Goal: Transaction & Acquisition: Purchase product/service

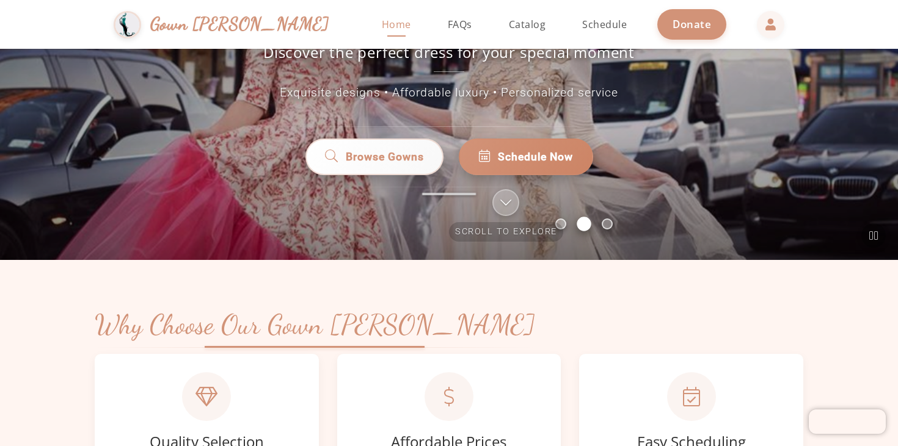
scroll to position [202, 0]
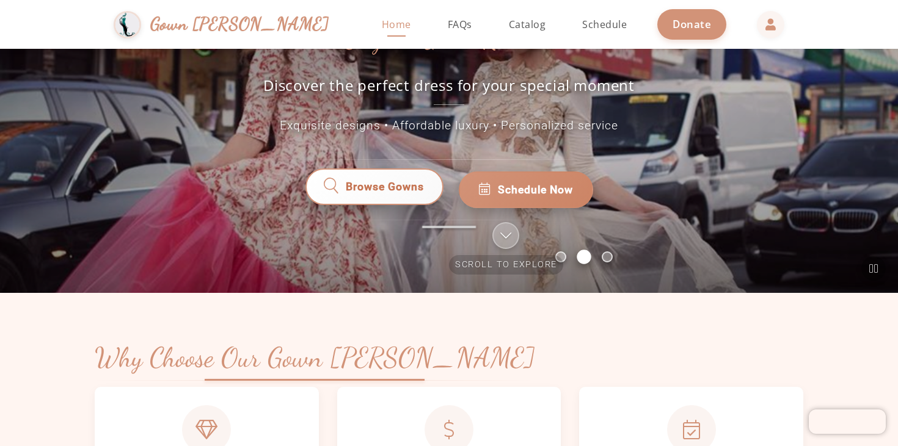
click at [421, 181] on span "Browse Gowns" at bounding box center [384, 189] width 81 height 16
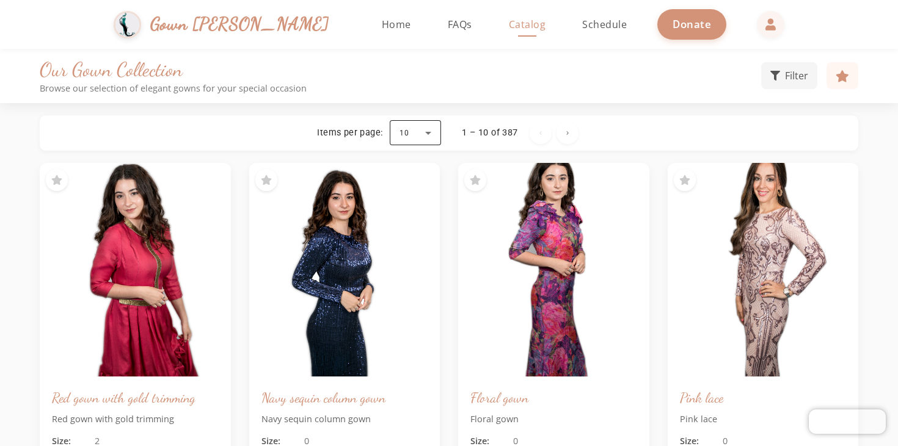
click at [435, 132] on div at bounding box center [415, 132] width 51 height 29
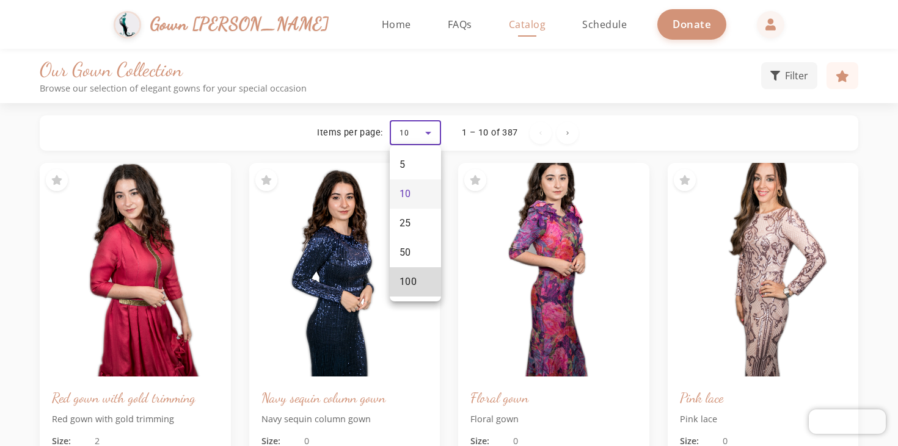
click at [418, 285] on mat-option "100" at bounding box center [415, 281] width 51 height 29
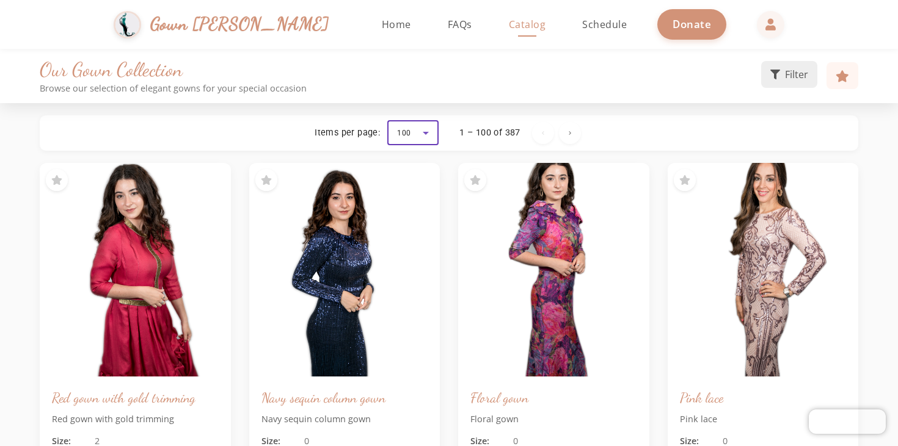
click at [789, 81] on span "Filter" at bounding box center [796, 74] width 23 height 15
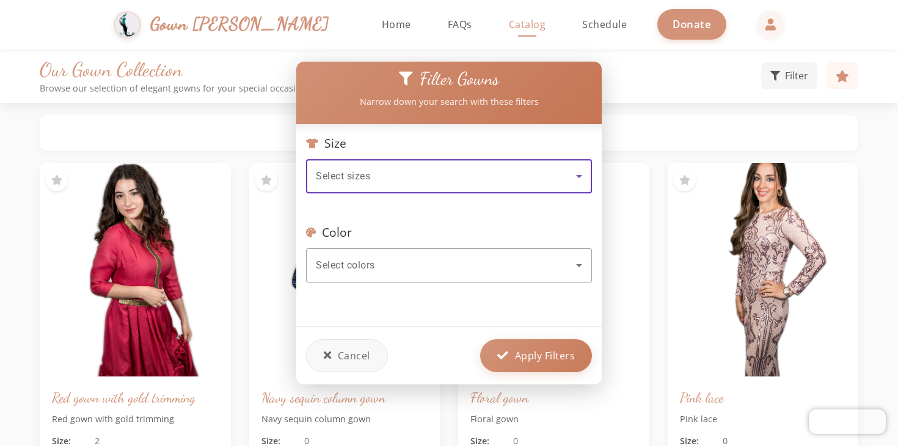
click at [368, 283] on div at bounding box center [449, 289] width 286 height 13
click at [382, 271] on div "Select colors" at bounding box center [449, 266] width 266 height 34
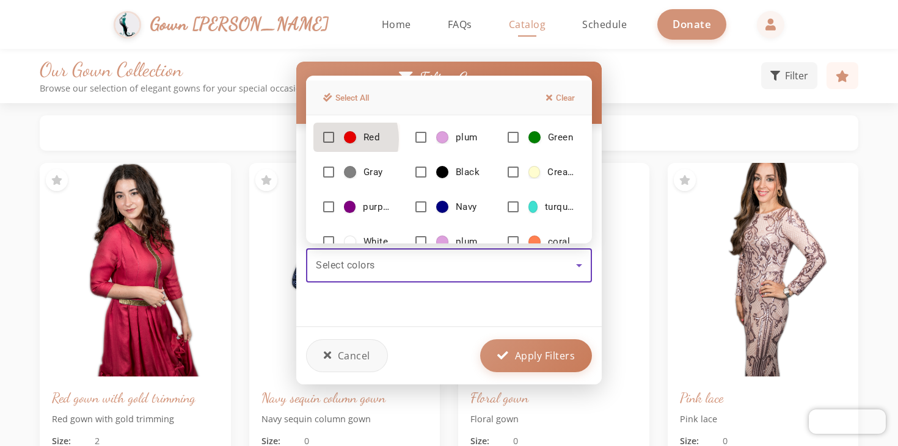
click at [328, 139] on mat-pseudo-checkbox at bounding box center [328, 137] width 11 height 11
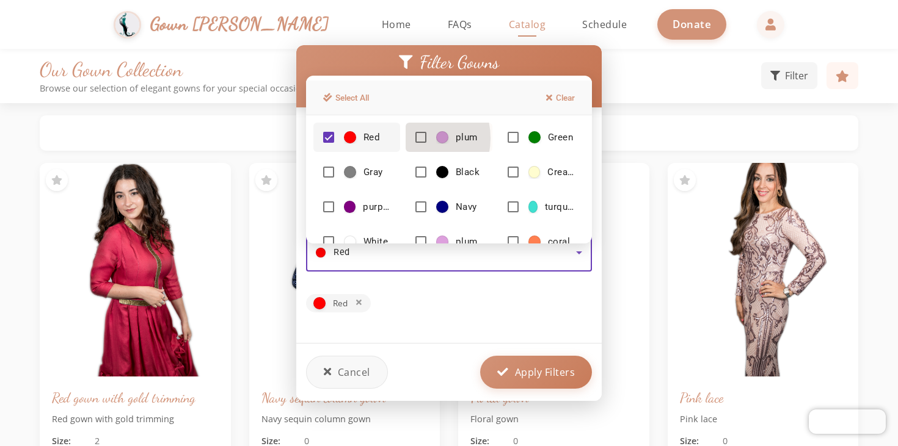
click at [410, 138] on mat-option "plum" at bounding box center [448, 137] width 87 height 29
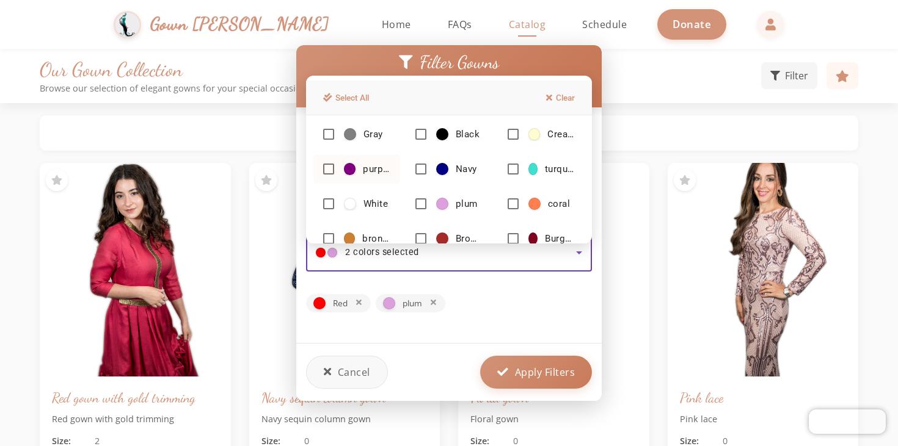
scroll to position [40, 0]
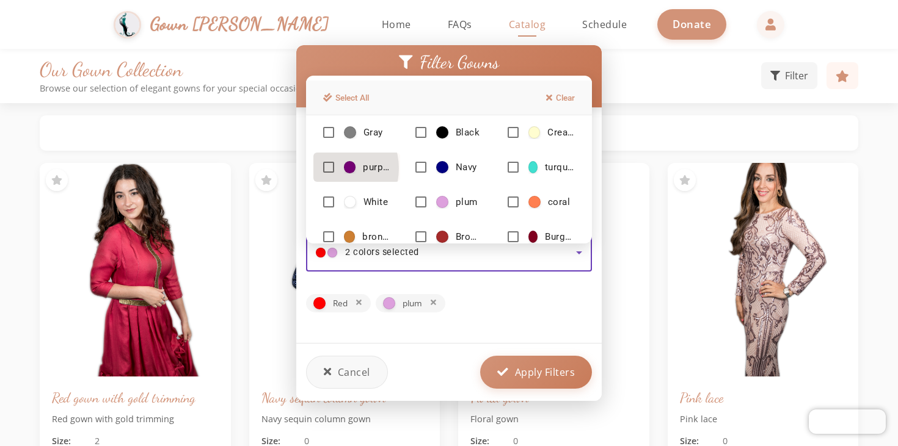
click at [329, 169] on mat-pseudo-checkbox at bounding box center [328, 167] width 11 height 11
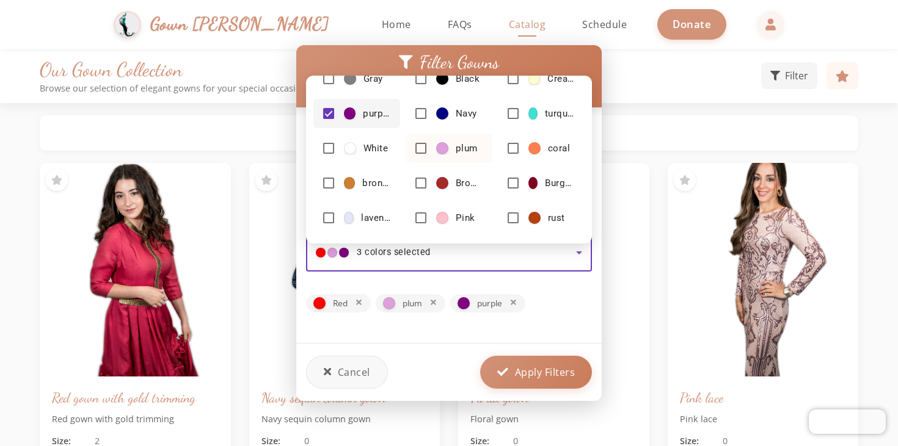
click at [415, 145] on mat-pseudo-checkbox at bounding box center [420, 148] width 11 height 11
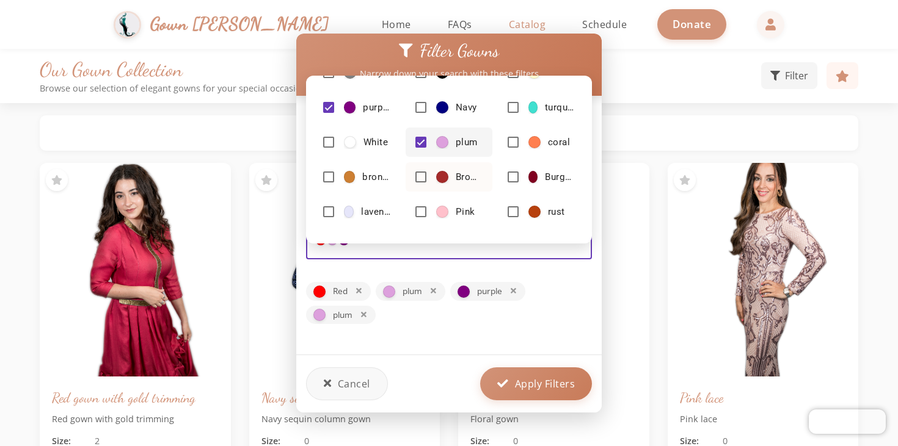
click at [418, 174] on mat-pseudo-checkbox at bounding box center [420, 177] width 11 height 11
click at [328, 176] on mat-pseudo-checkbox at bounding box center [328, 177] width 11 height 11
click at [516, 175] on mat-option "Burgundy" at bounding box center [541, 176] width 87 height 29
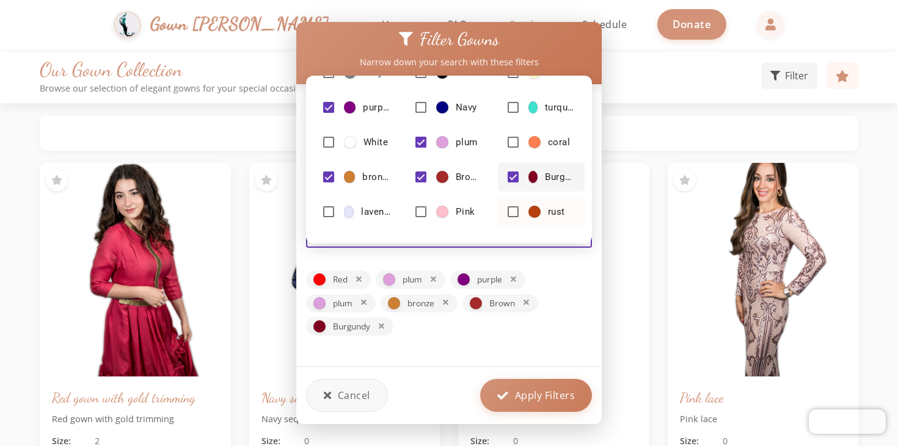
click at [507, 214] on mat-pseudo-checkbox at bounding box center [512, 211] width 11 height 11
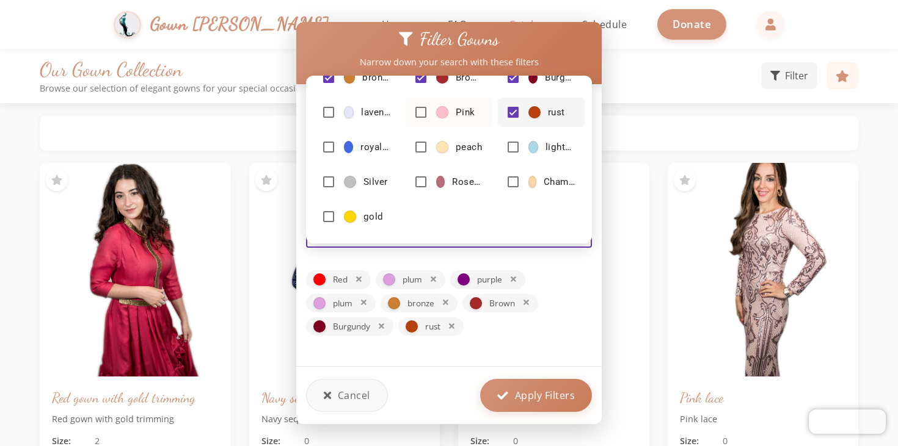
scroll to position [139, 0]
click at [421, 178] on mat-pseudo-checkbox at bounding box center [420, 181] width 11 height 11
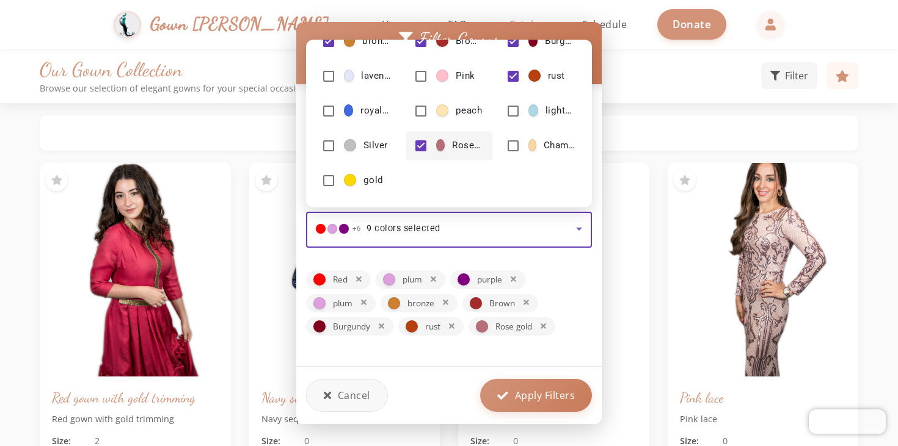
scroll to position [0, 0]
click at [529, 394] on div at bounding box center [449, 223] width 898 height 446
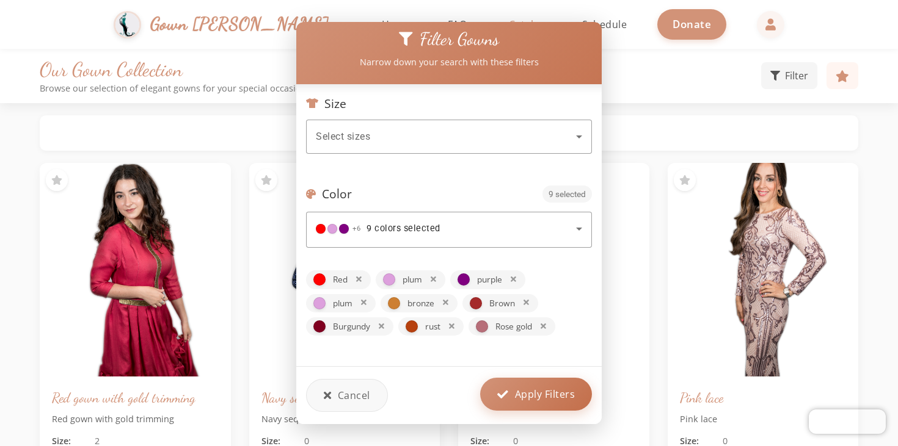
click at [542, 395] on span "Apply Filters" at bounding box center [545, 394] width 60 height 15
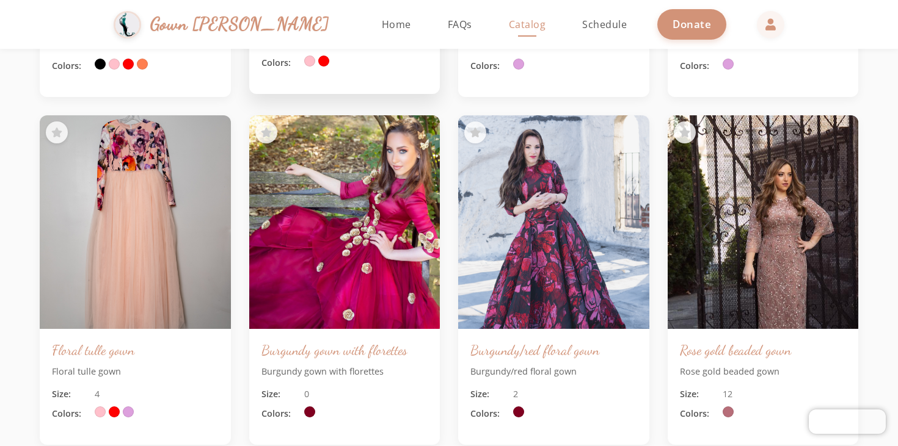
scroll to position [3629, 0]
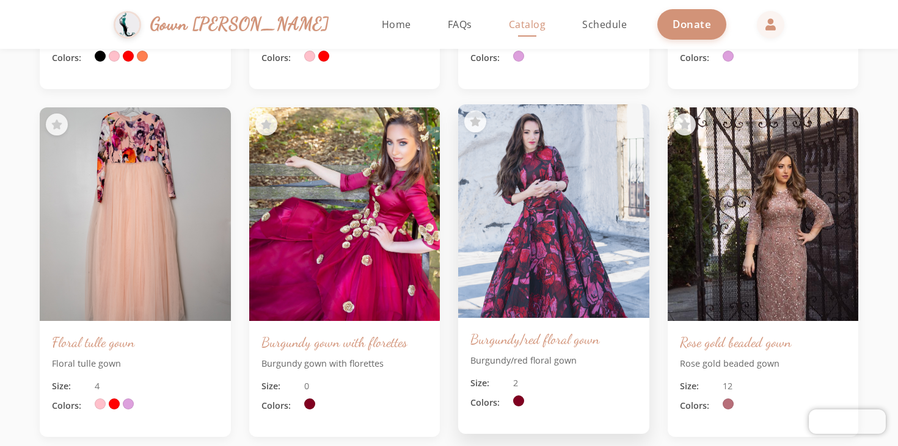
click at [521, 183] on img at bounding box center [553, 211] width 200 height 225
click at [525, 333] on h3 "Burgundy/red floral gown" at bounding box center [553, 339] width 167 height 18
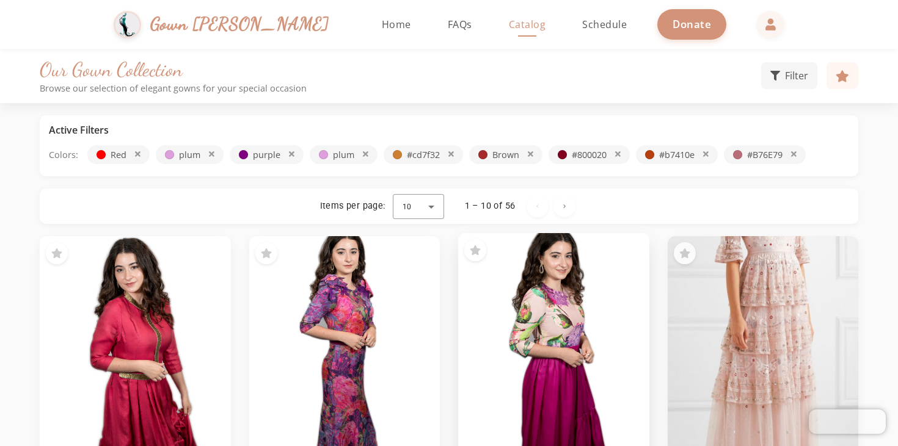
scroll to position [0, 0]
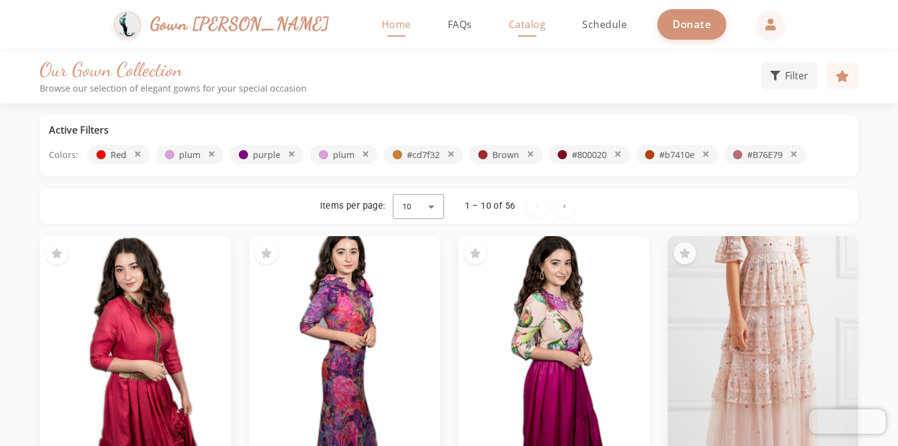
click at [382, 27] on span "Home" at bounding box center [396, 24] width 29 height 13
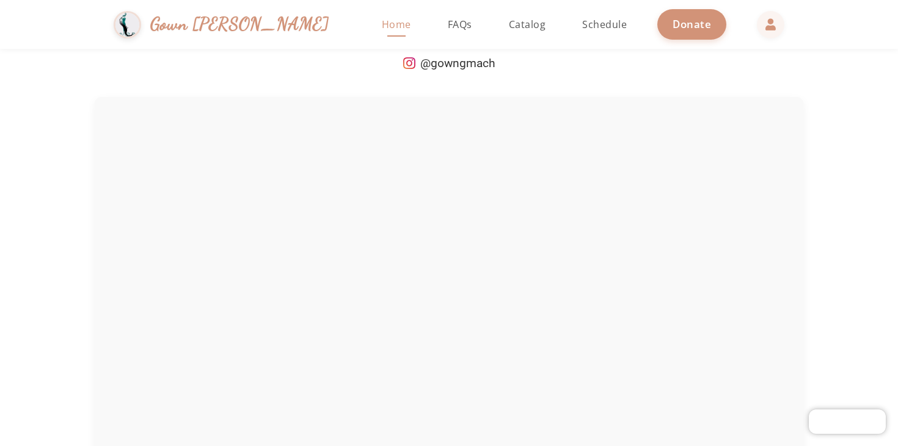
scroll to position [1847, 0]
